Goal: Information Seeking & Learning: Learn about a topic

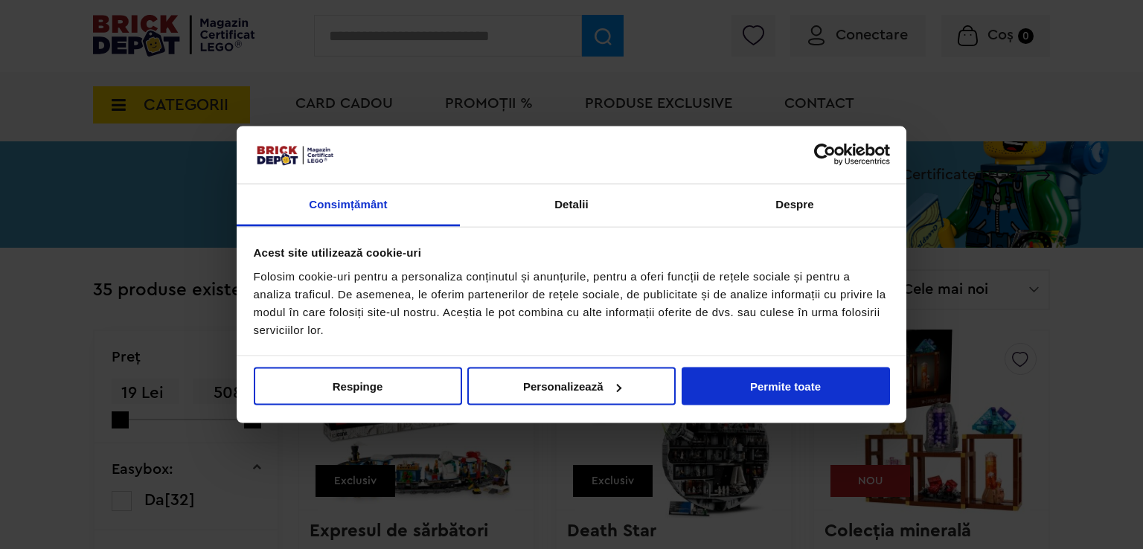
click at [735, 359] on div "Nu vindeți sau nu împărtășiți informațiile mele personale Respinge Permite sele…" at bounding box center [571, 389] width 669 height 66
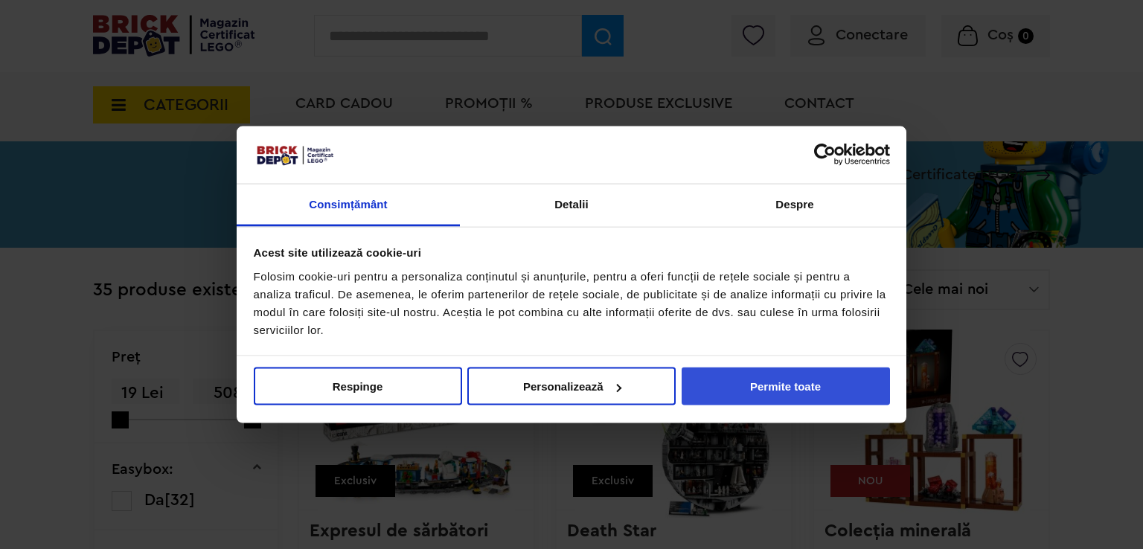
click at [735, 373] on button "Permite toate" at bounding box center [785, 386] width 208 height 38
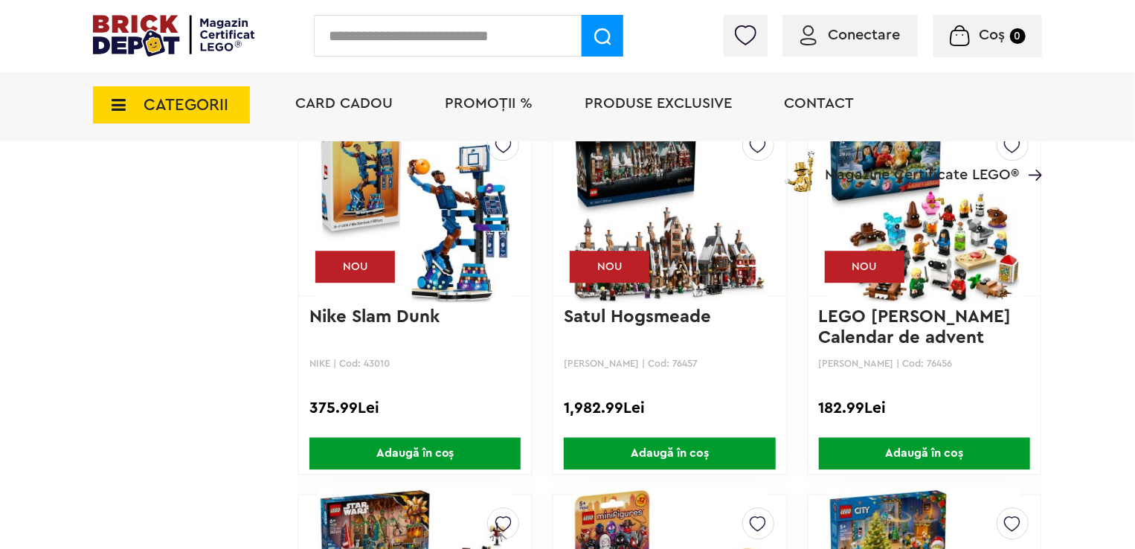
scroll to position [1913, 0]
click at [414, 340] on p "Nike Slam Dunk" at bounding box center [414, 326] width 211 height 41
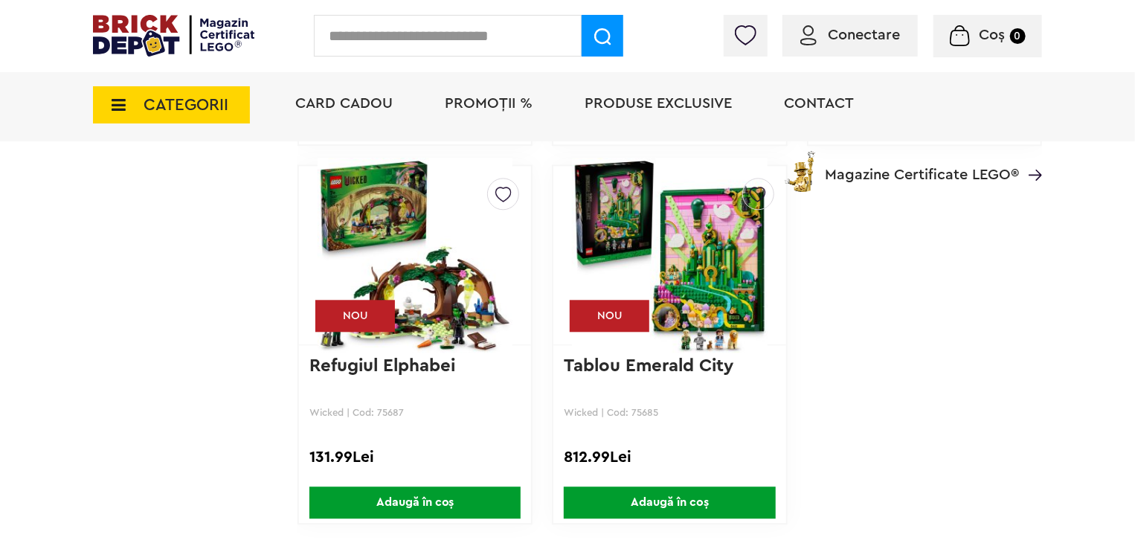
scroll to position [4516, 0]
